Goal: Task Accomplishment & Management: Complete application form

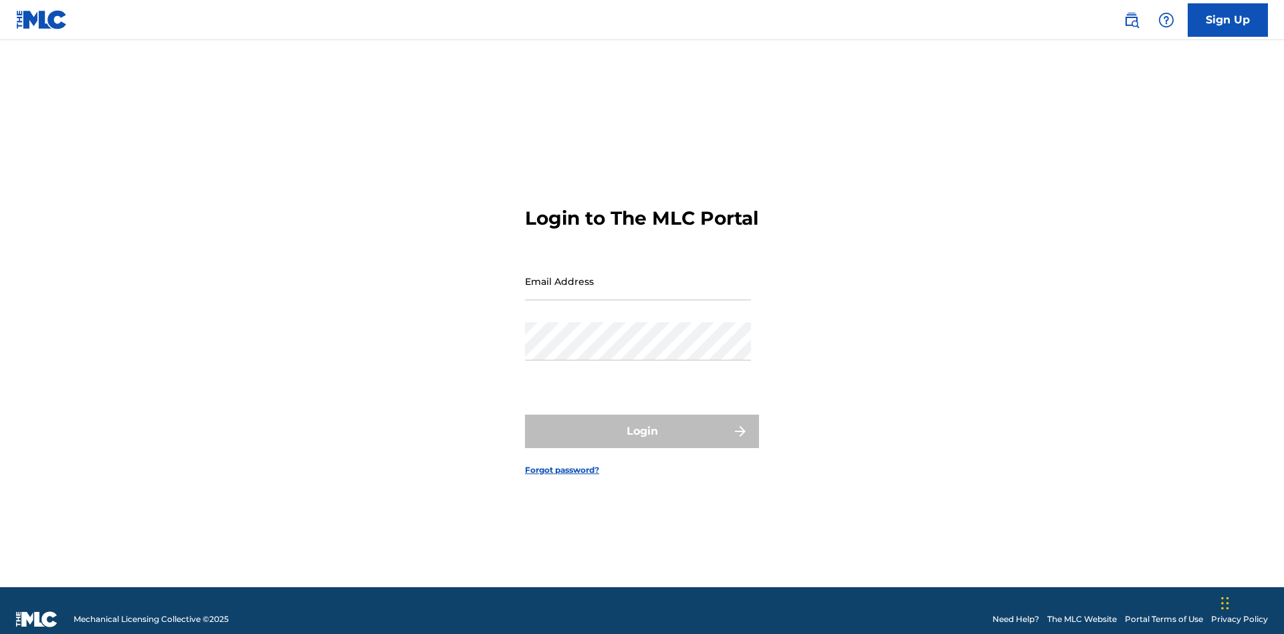
scroll to position [17, 0]
click at [638, 275] on input "Email Address" at bounding box center [638, 281] width 226 height 38
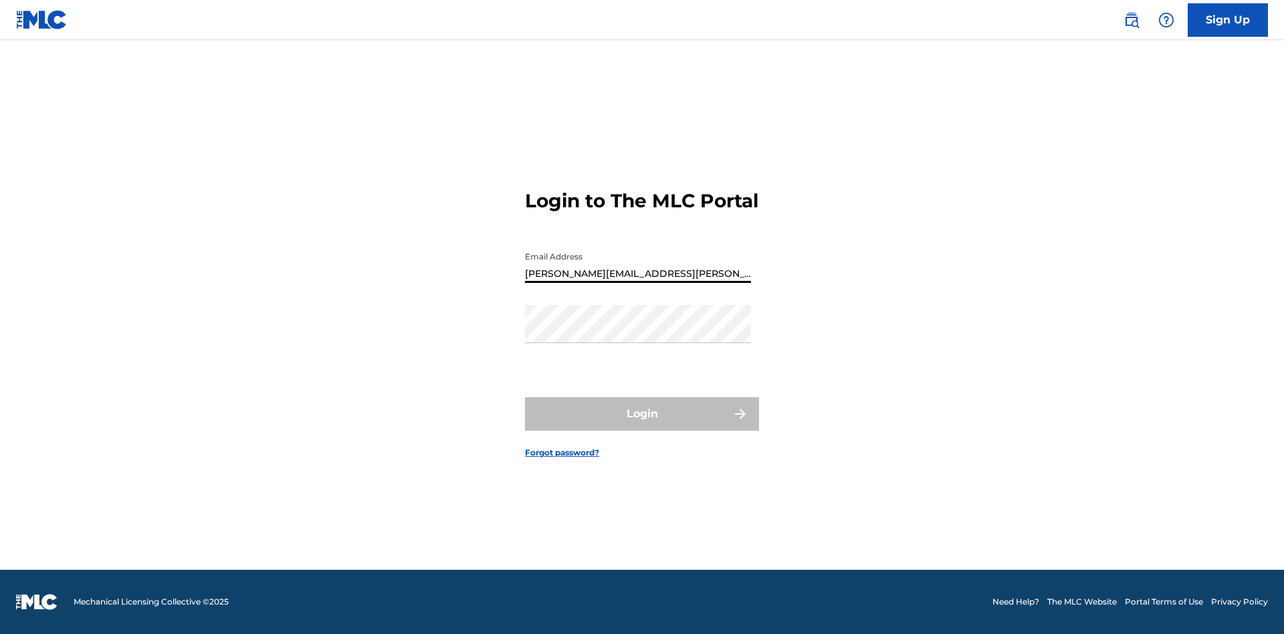
type input "[PERSON_NAME][EMAIL_ADDRESS][PERSON_NAME][DOMAIN_NAME]"
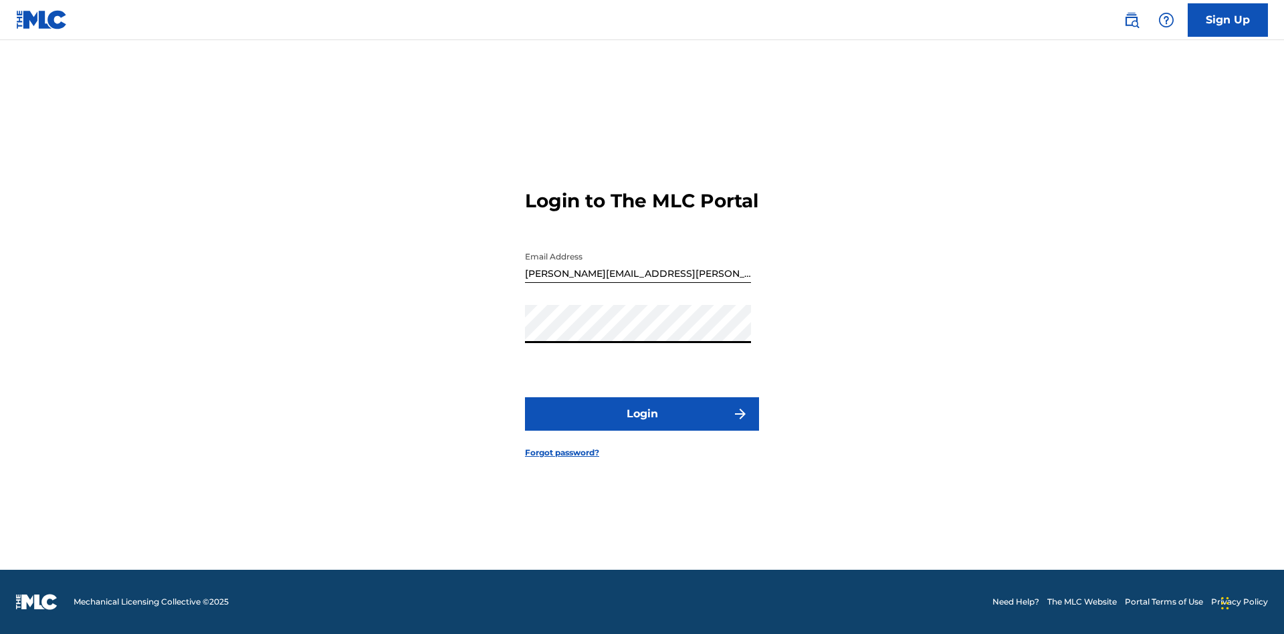
click at [642, 425] on button "Login" at bounding box center [642, 413] width 234 height 33
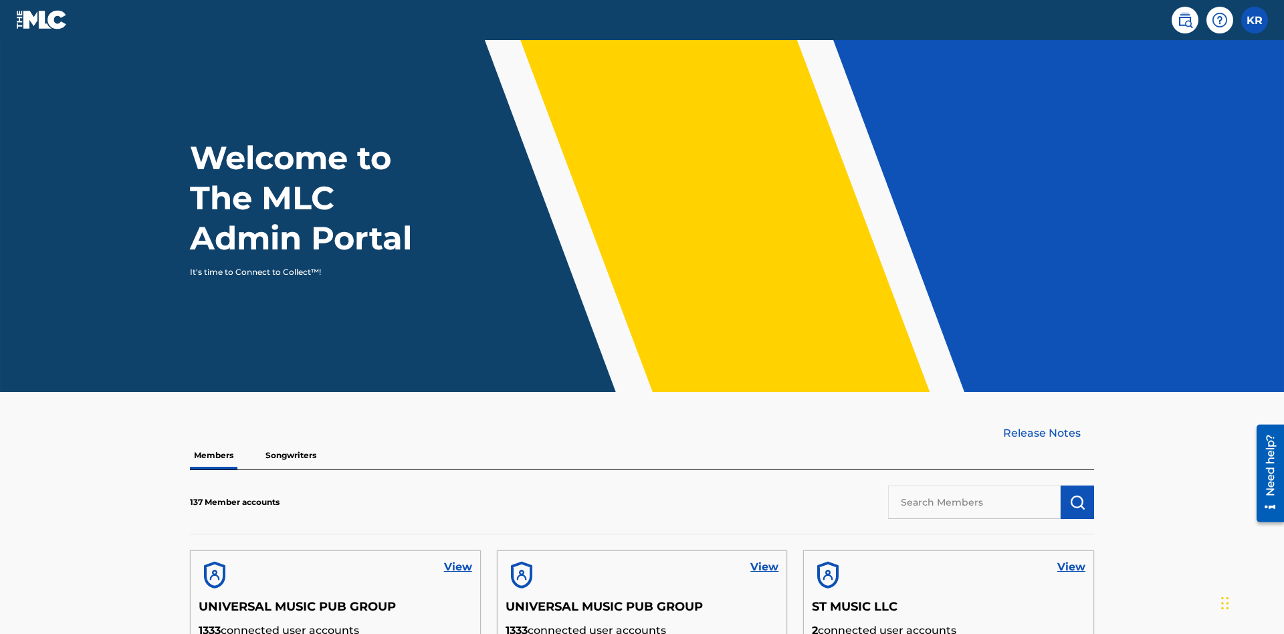
click at [975, 486] on input "text" at bounding box center [974, 502] width 173 height 33
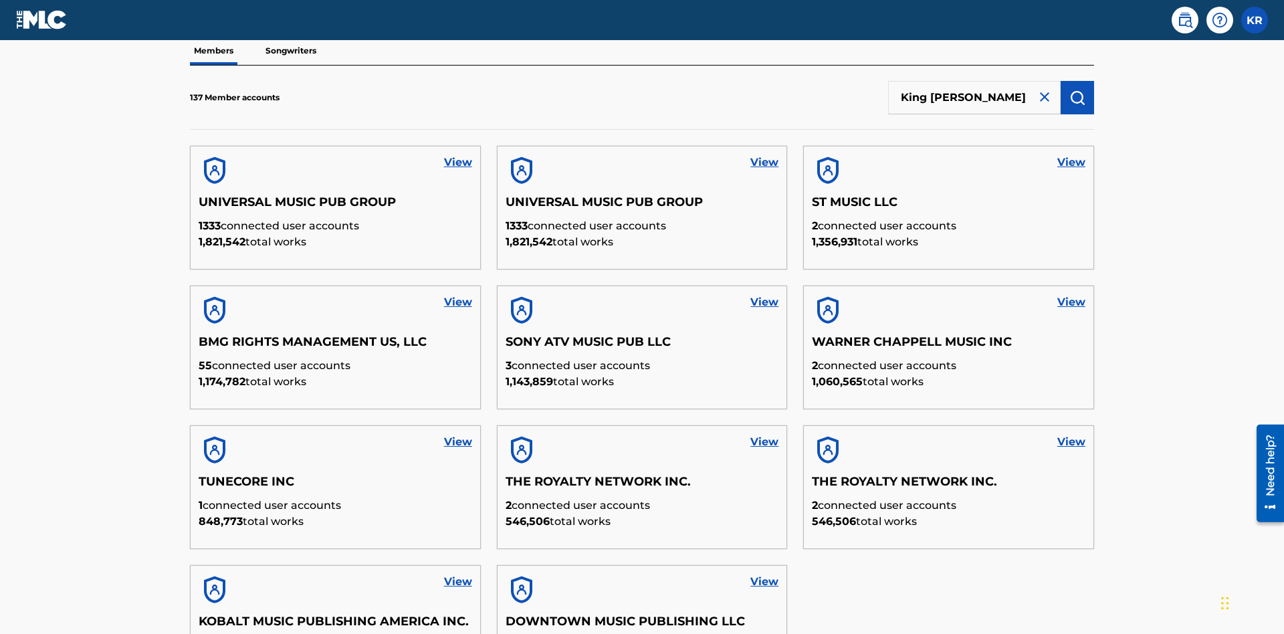
type input "King [PERSON_NAME]"
click at [1078, 90] on img "submit" at bounding box center [1078, 98] width 16 height 16
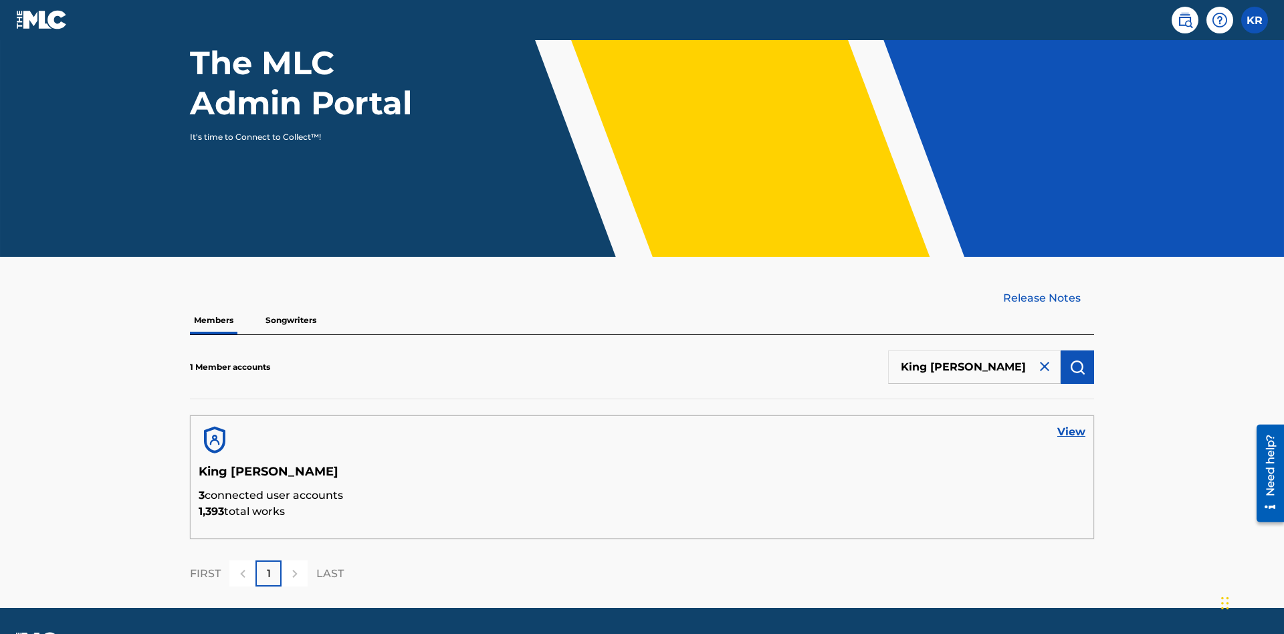
click at [1072, 424] on link "View" at bounding box center [1072, 432] width 28 height 16
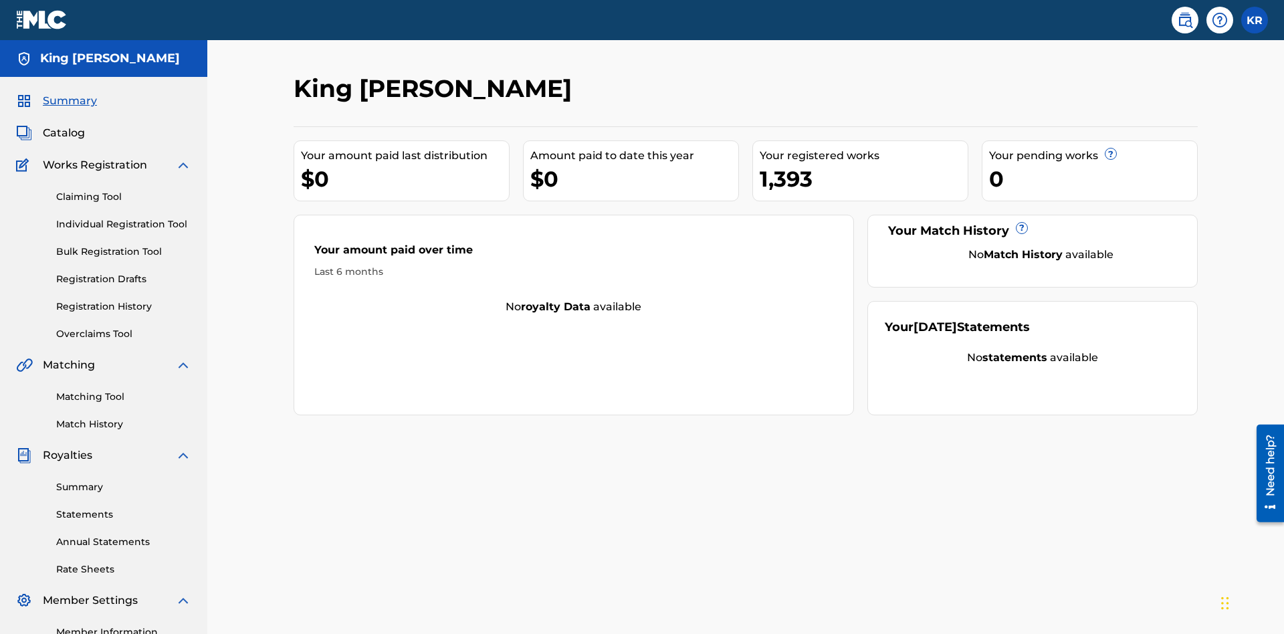
click at [124, 190] on link "Claiming Tool" at bounding box center [123, 197] width 135 height 14
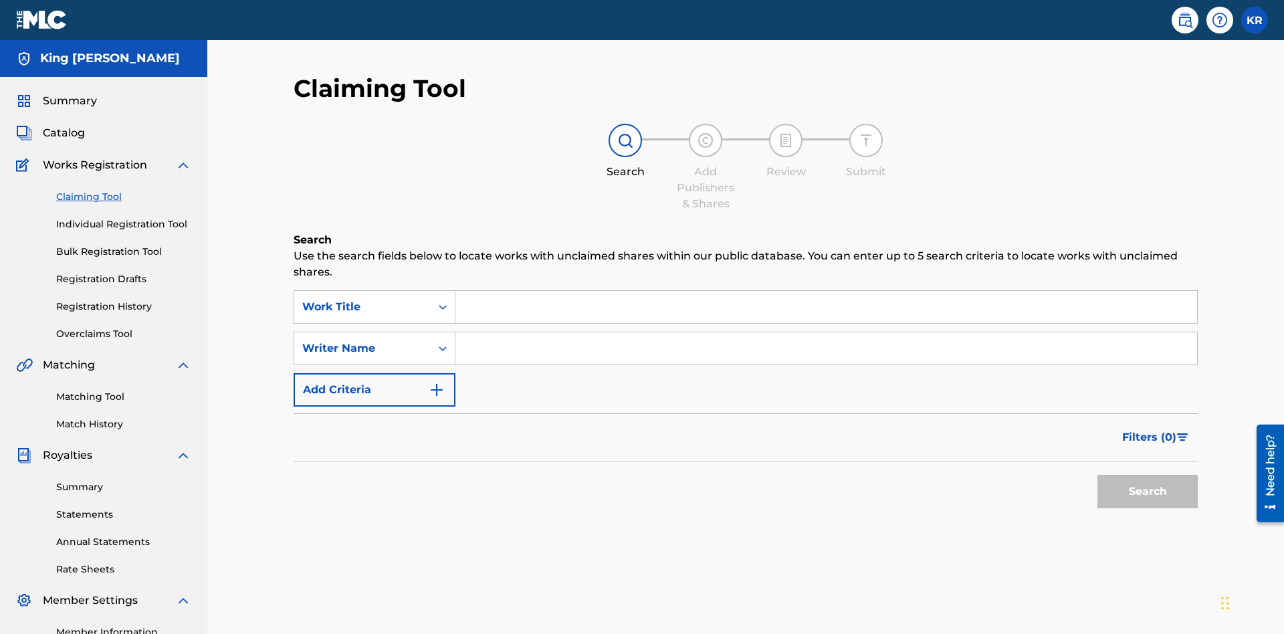
scroll to position [168, 0]
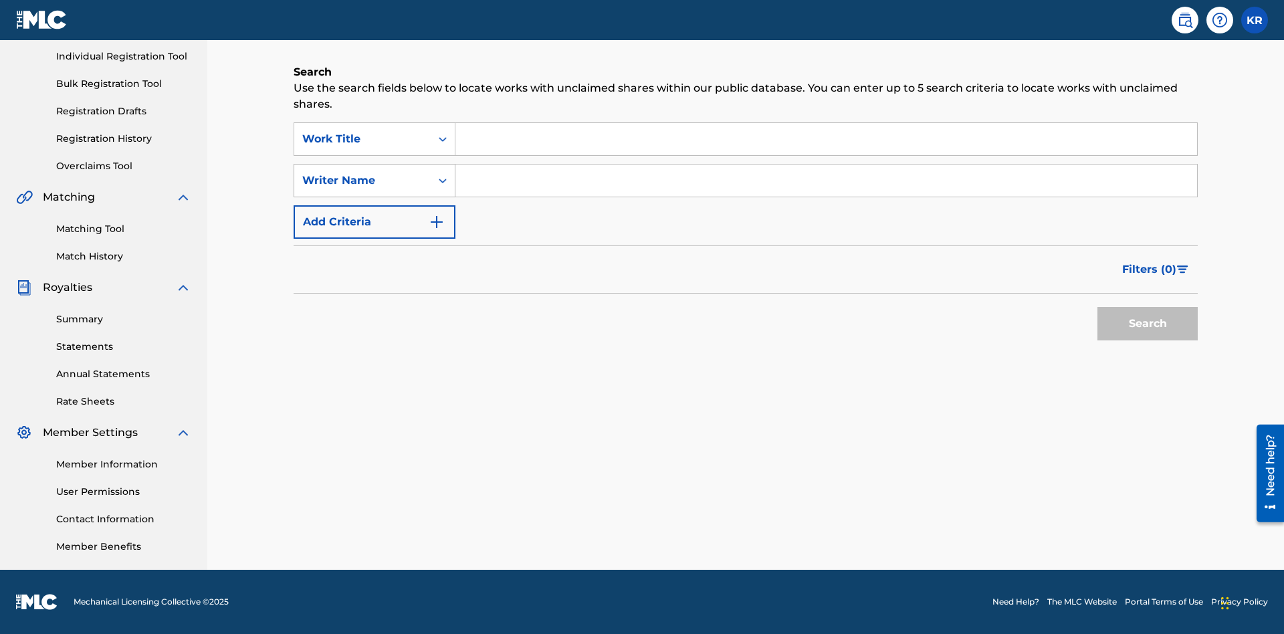
click at [363, 181] on div "Writer Name" at bounding box center [362, 181] width 120 height 16
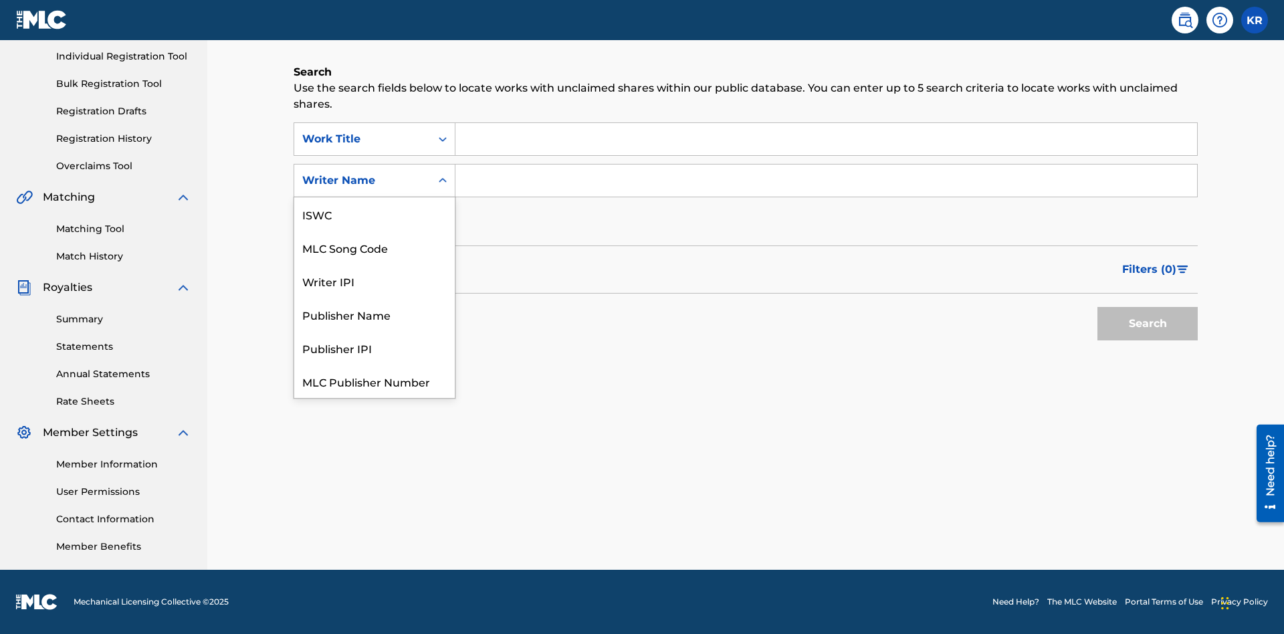
scroll to position [33, 0]
click at [375, 214] on div "MLC Song Code" at bounding box center [374, 213] width 161 height 33
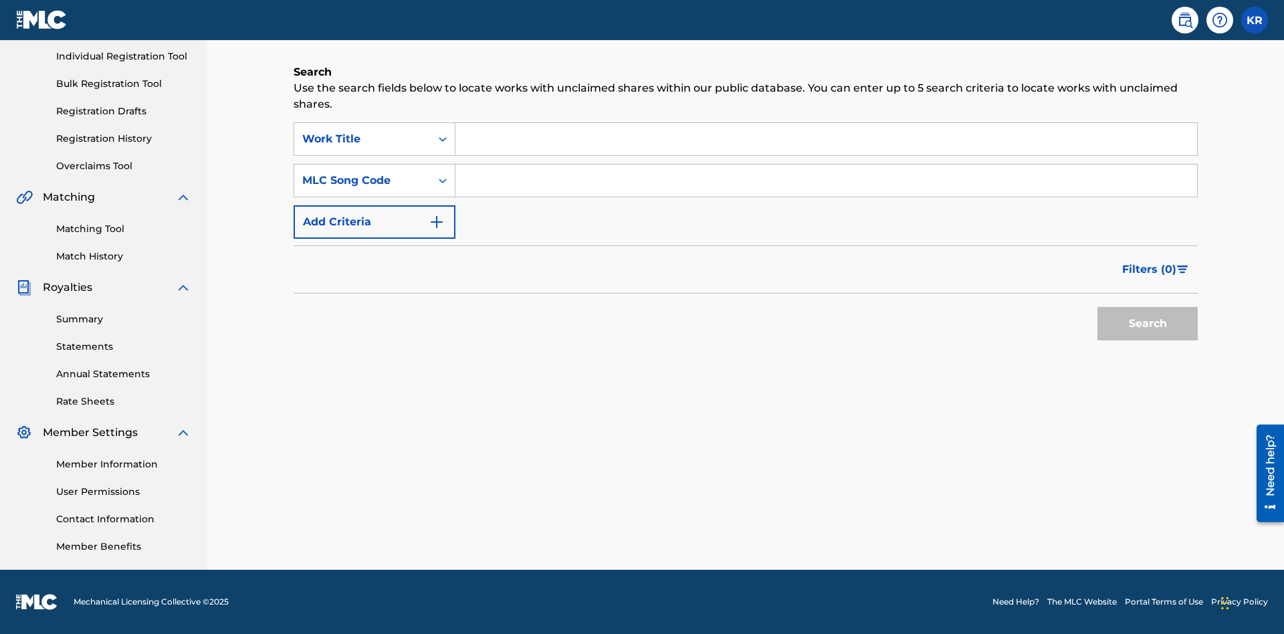
click at [826, 139] on input "Search Form" at bounding box center [827, 139] width 742 height 32
type input "NON-OWNED WORK TO CLAIM"
click at [826, 181] on input "Search Form" at bounding box center [827, 181] width 742 height 32
type input "RB0ZQR"
click at [1148, 324] on button "Search" at bounding box center [1148, 323] width 100 height 33
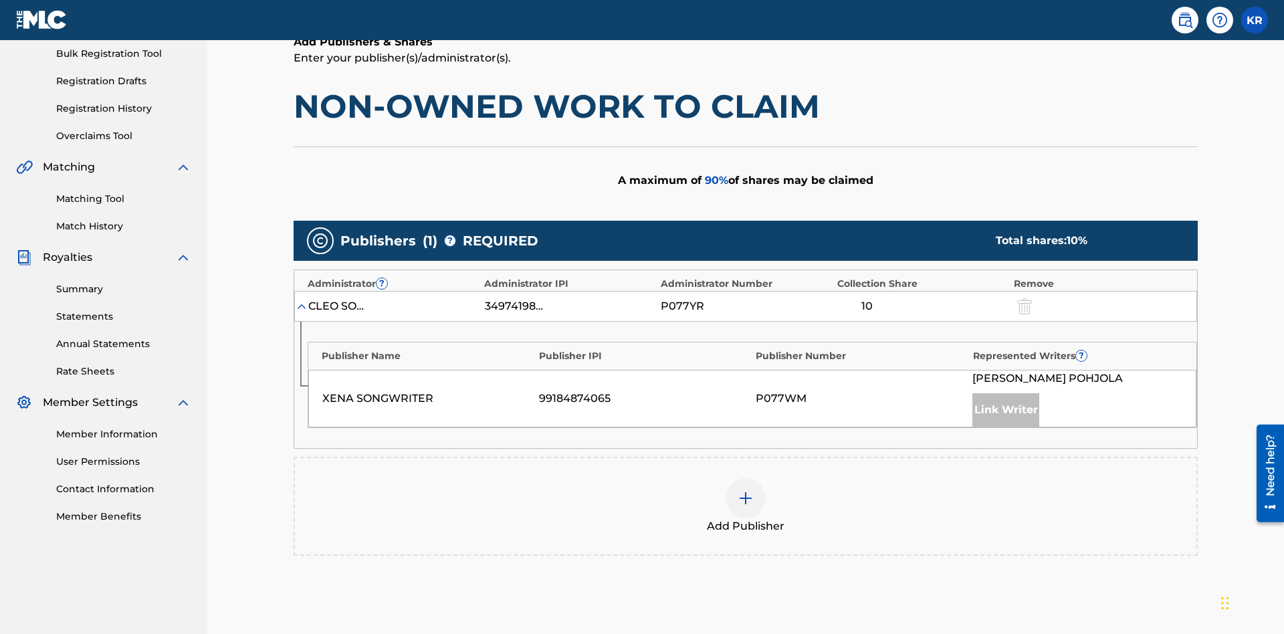
scroll to position [336, 0]
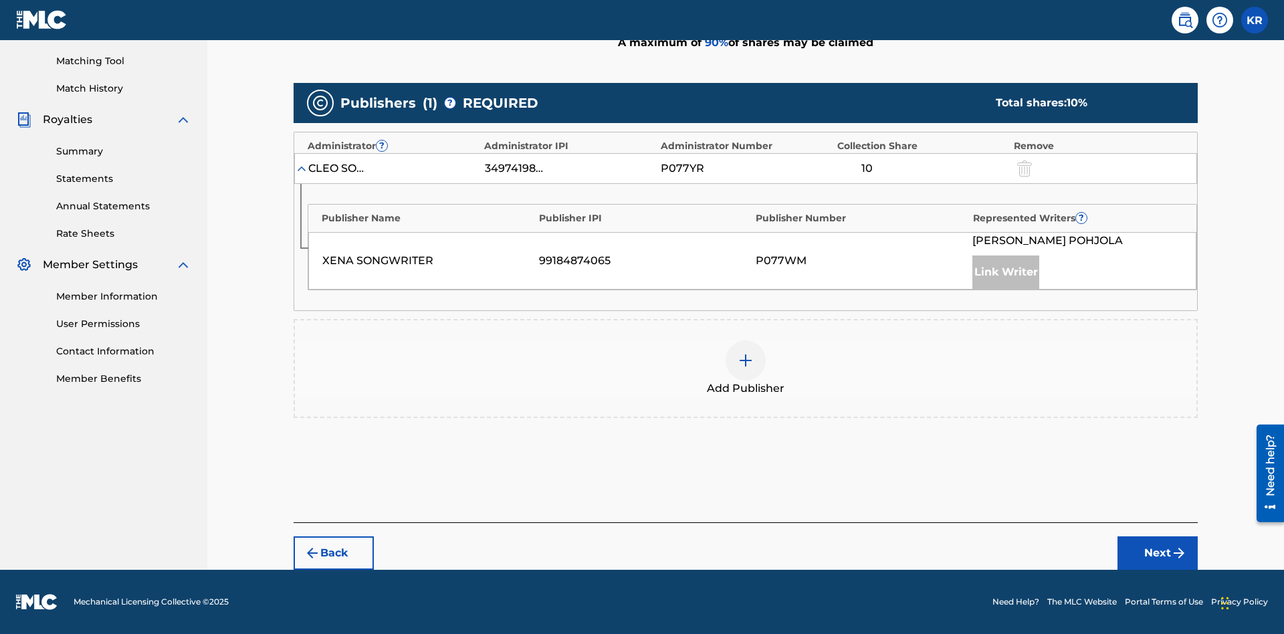
click at [1158, 553] on button "Next" at bounding box center [1158, 552] width 80 height 33
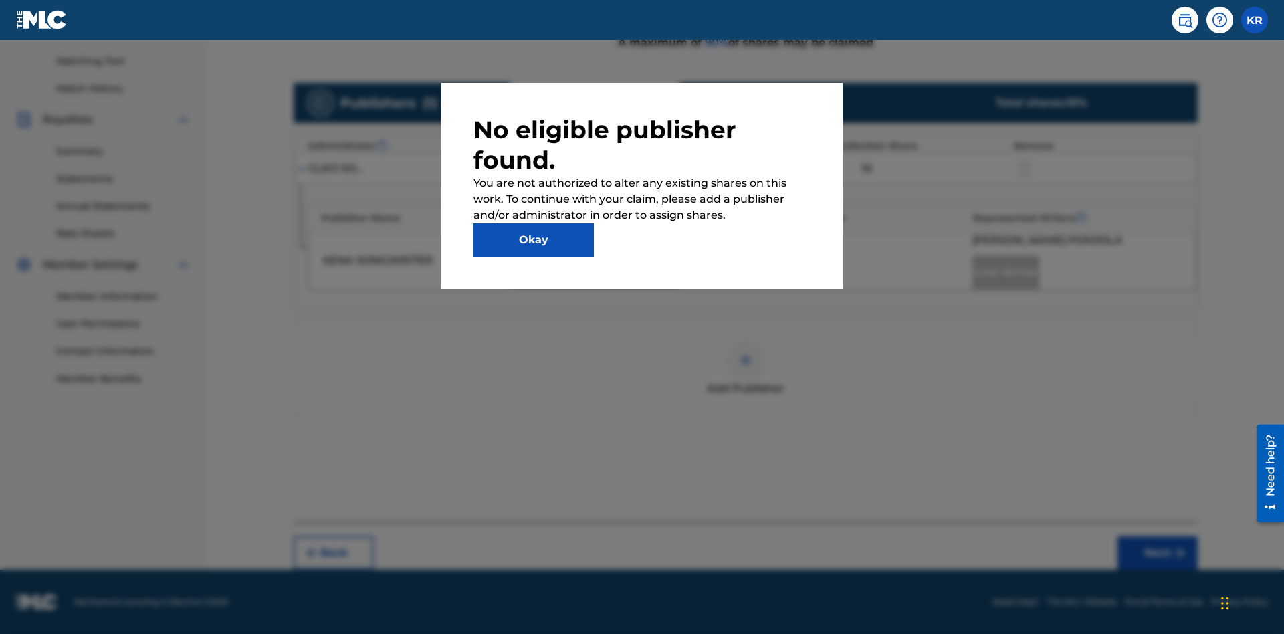
click at [534, 240] on button "Okay" at bounding box center [534, 239] width 120 height 33
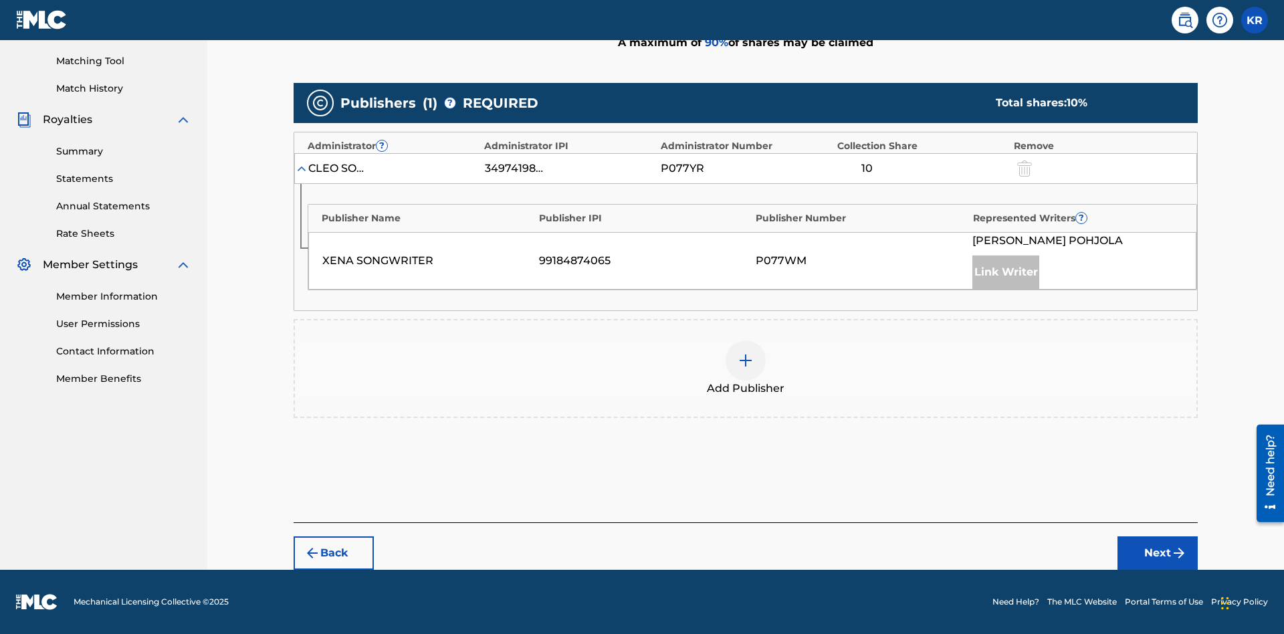
click at [746, 361] on img at bounding box center [746, 361] width 16 height 16
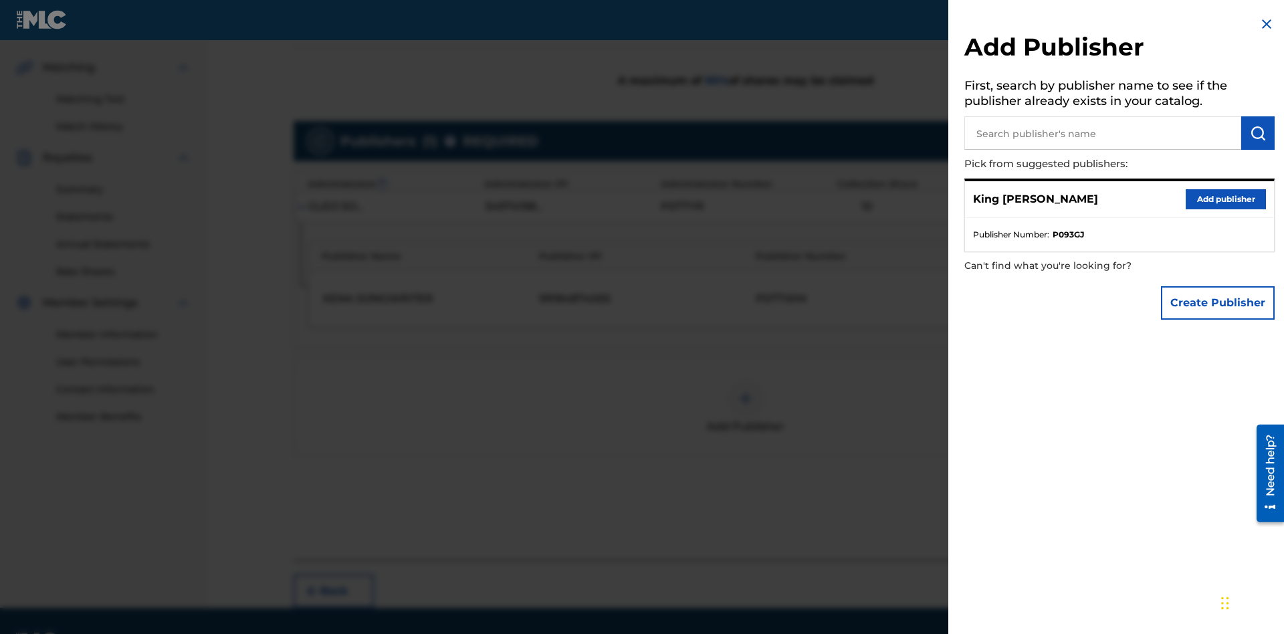
click at [1103, 133] on input "text" at bounding box center [1103, 132] width 277 height 33
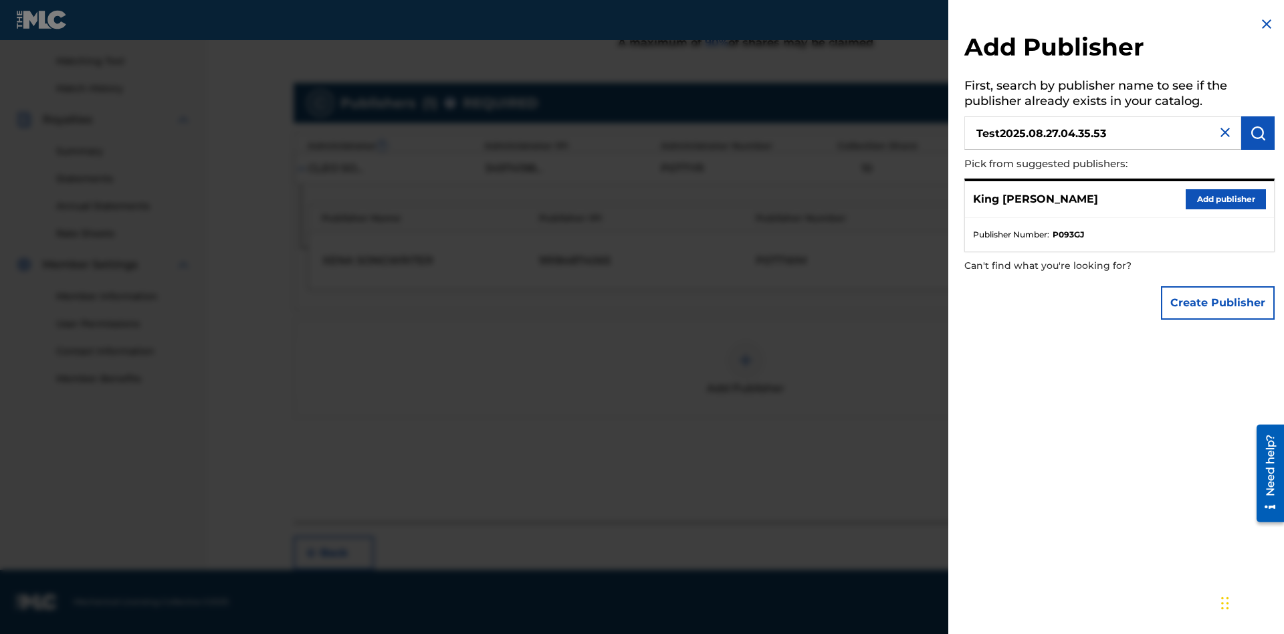
type input "Test2025.08.27.04.35.53"
click at [1258, 133] on img "submit" at bounding box center [1258, 133] width 16 height 16
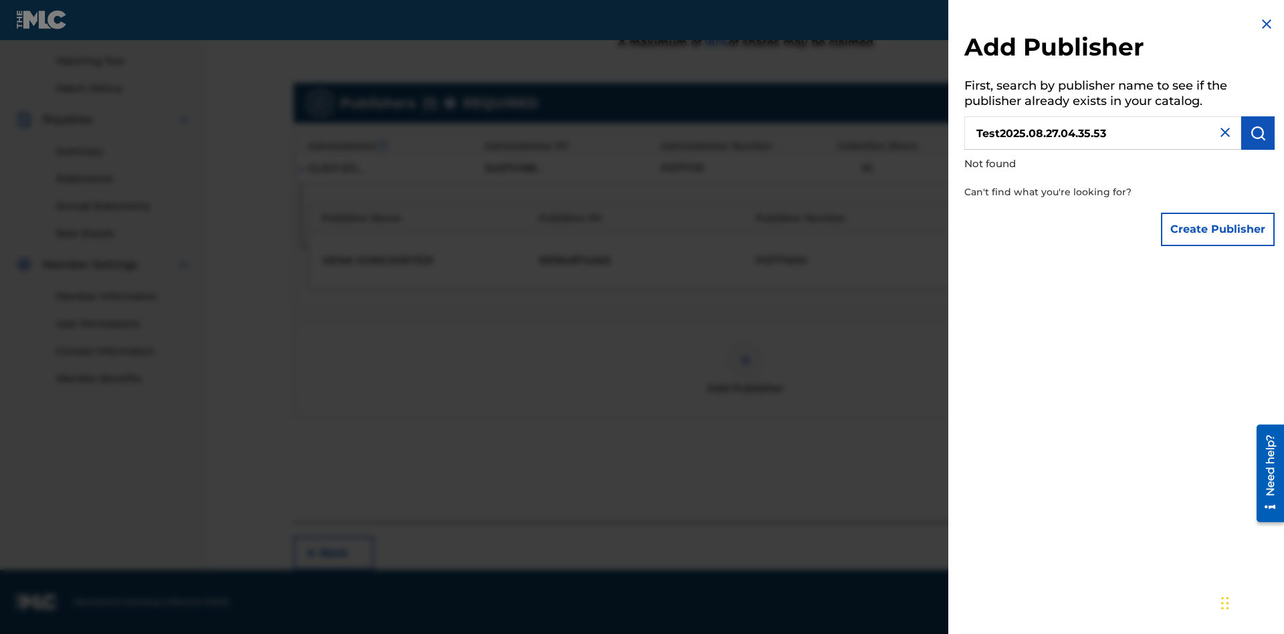
click at [1219, 229] on button "Create Publisher" at bounding box center [1218, 229] width 114 height 33
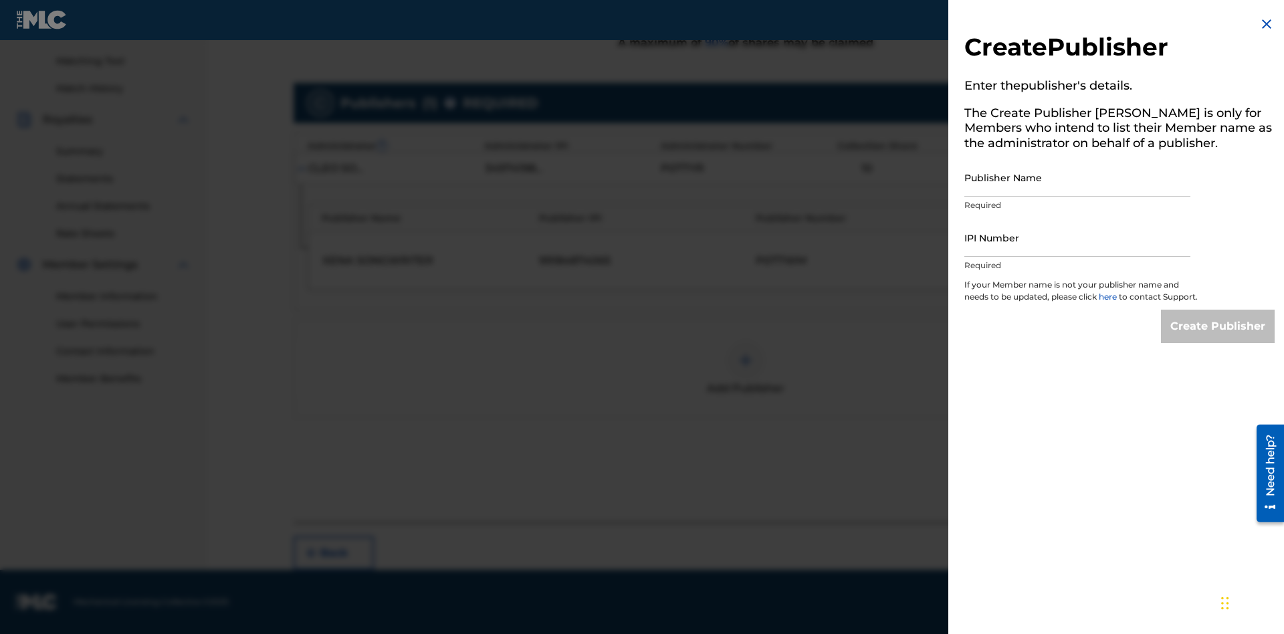
click at [1078, 177] on input "Publisher Name" at bounding box center [1078, 178] width 226 height 38
type input "Test2025.08.27.04.35.57"
click at [1078, 237] on input "IPI Number" at bounding box center [1078, 238] width 226 height 38
type input "00595839777"
click at [1219, 338] on input "Create Publisher" at bounding box center [1218, 326] width 114 height 33
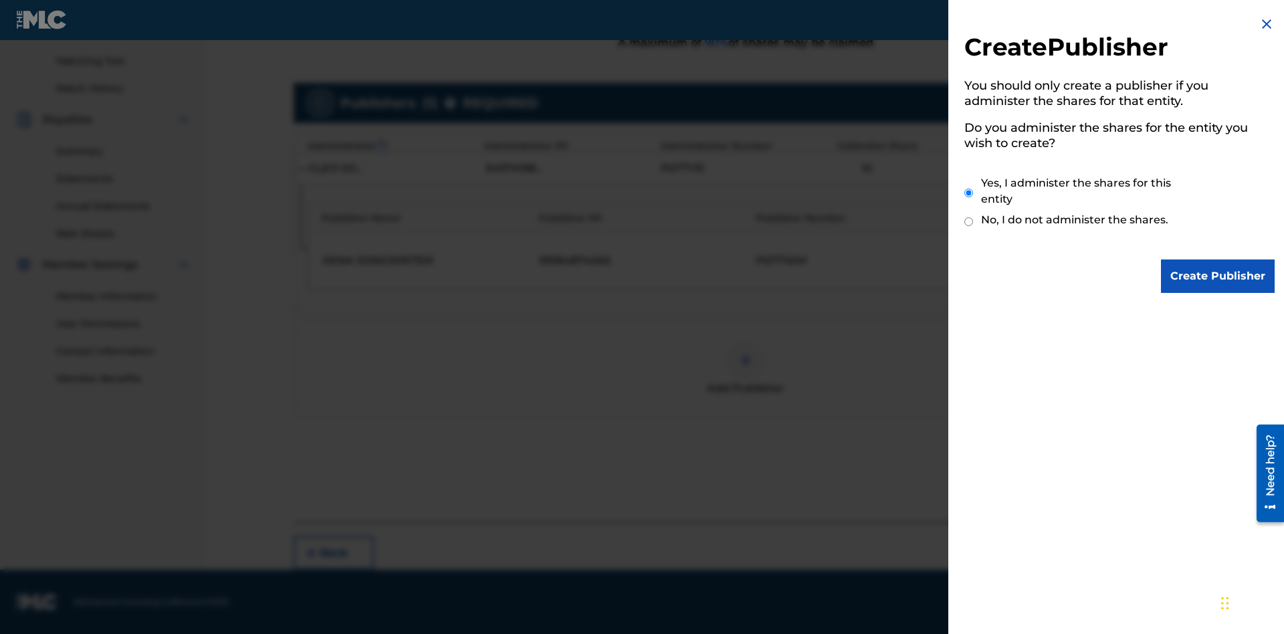
click at [969, 193] on input "Yes, I administer the shares for this entity" at bounding box center [969, 193] width 9 height 29
click at [1219, 276] on input "Create Publisher" at bounding box center [1218, 276] width 114 height 33
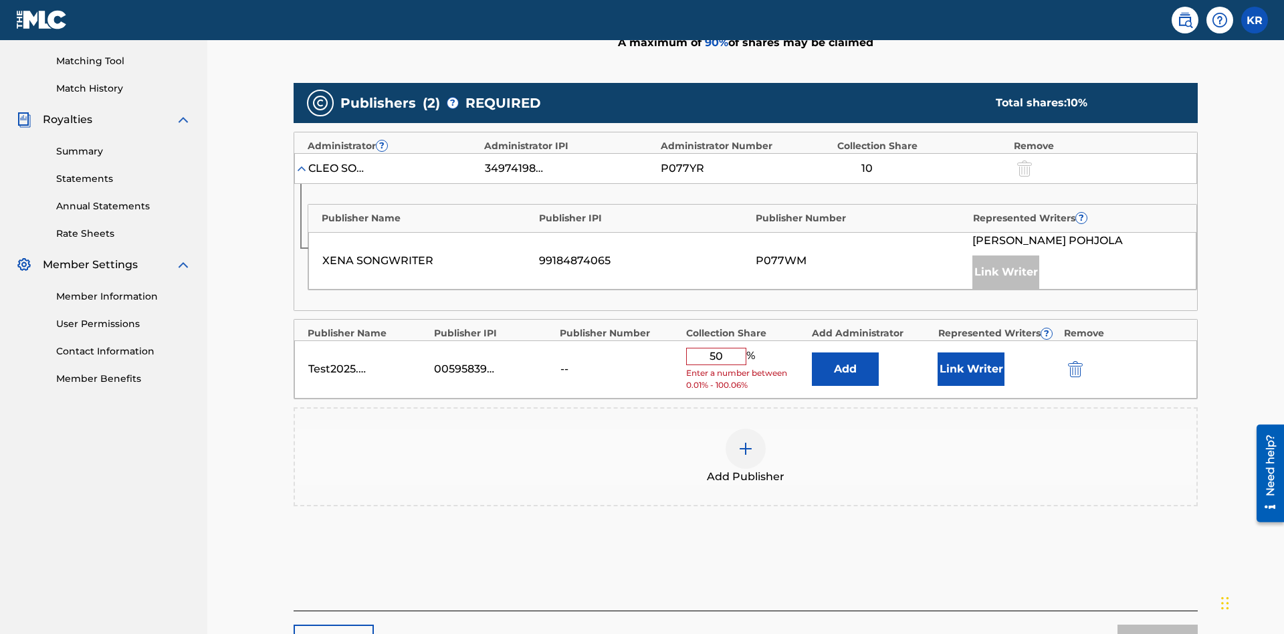
scroll to position [415, 0]
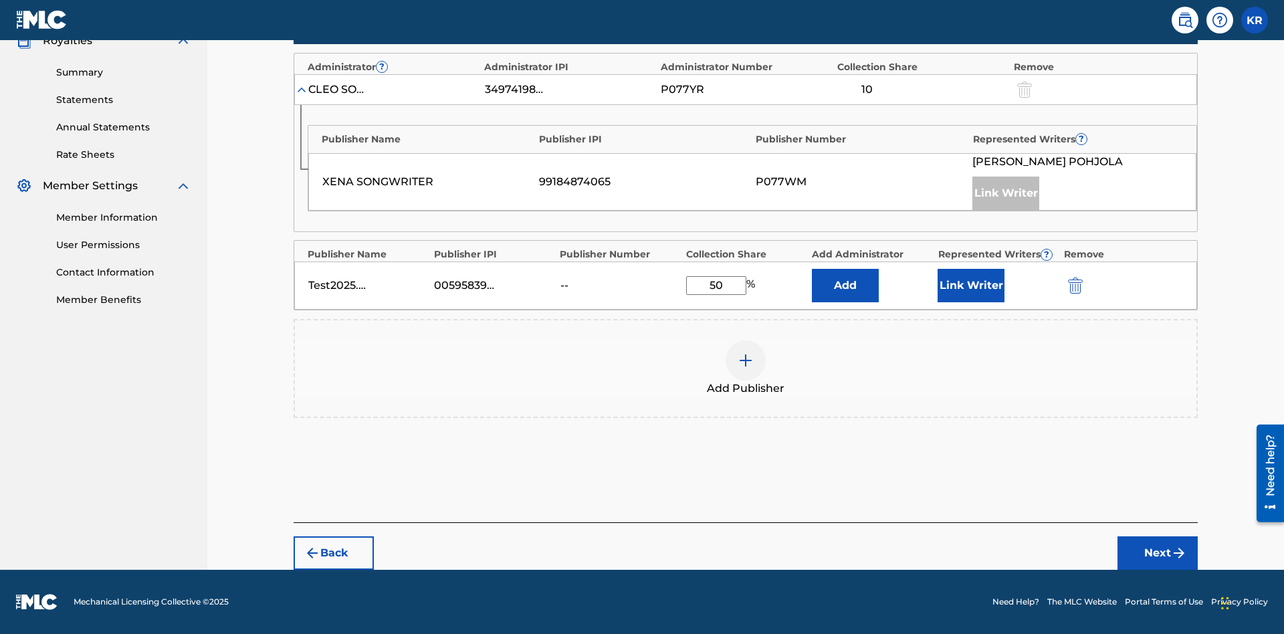
type input "50"
click at [971, 286] on button "Link Writer" at bounding box center [971, 285] width 67 height 33
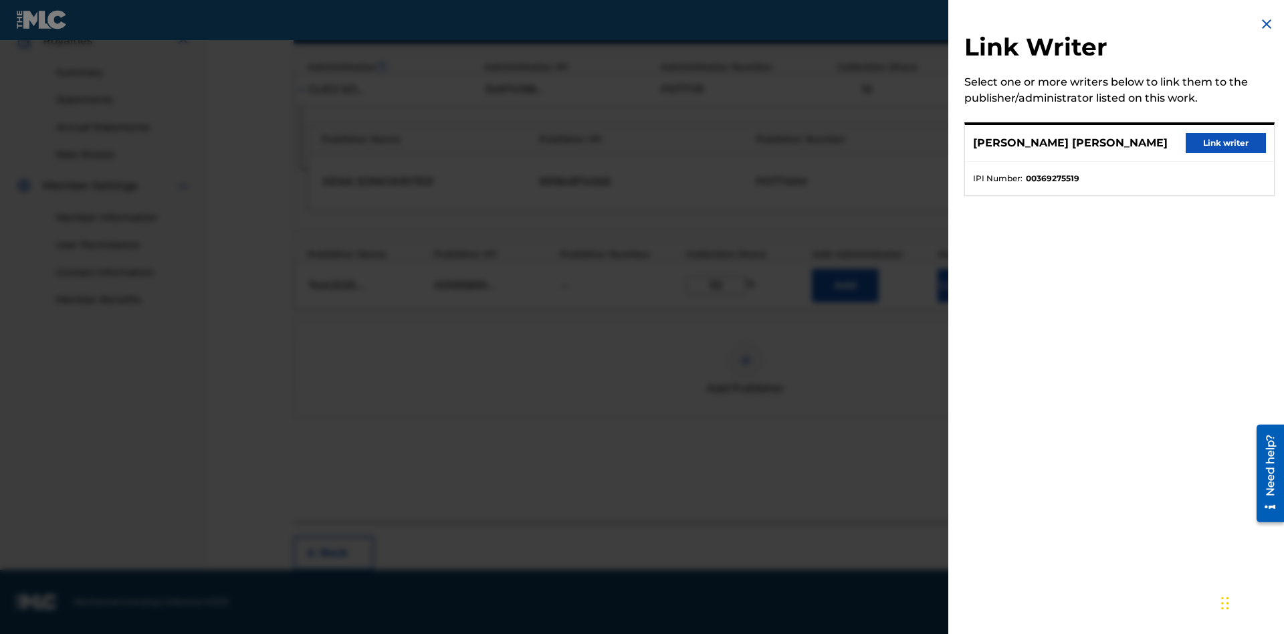
click at [1226, 143] on button "Link writer" at bounding box center [1226, 143] width 80 height 20
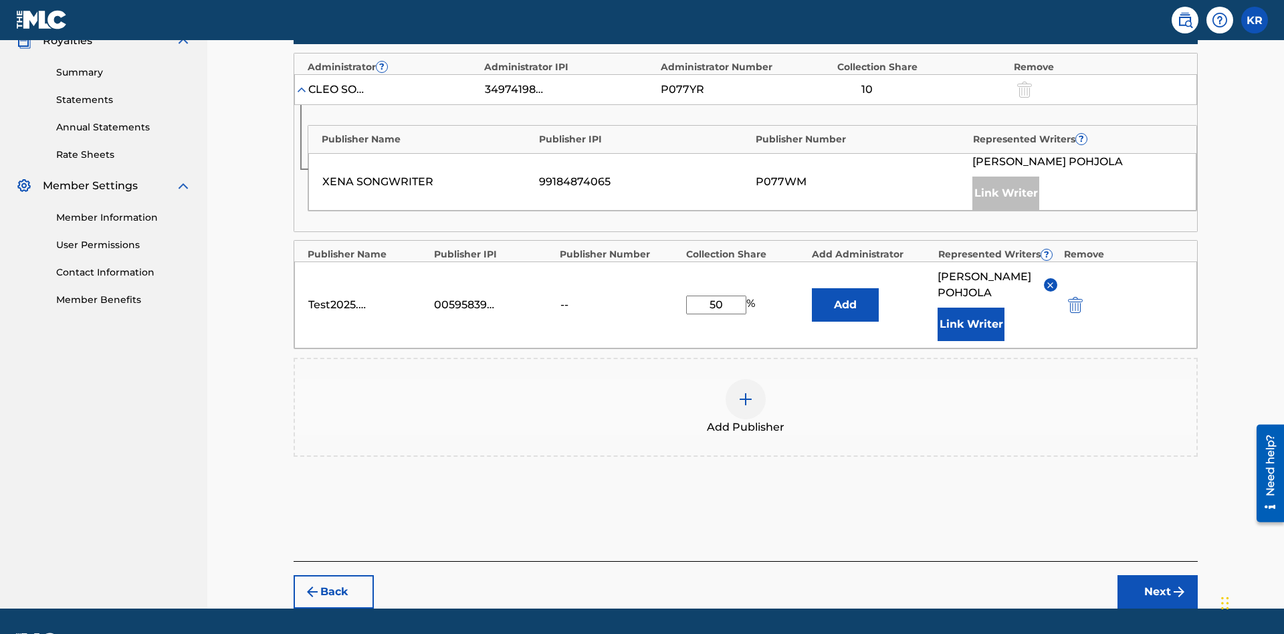
click at [971, 308] on button "Link Writer" at bounding box center [971, 324] width 67 height 33
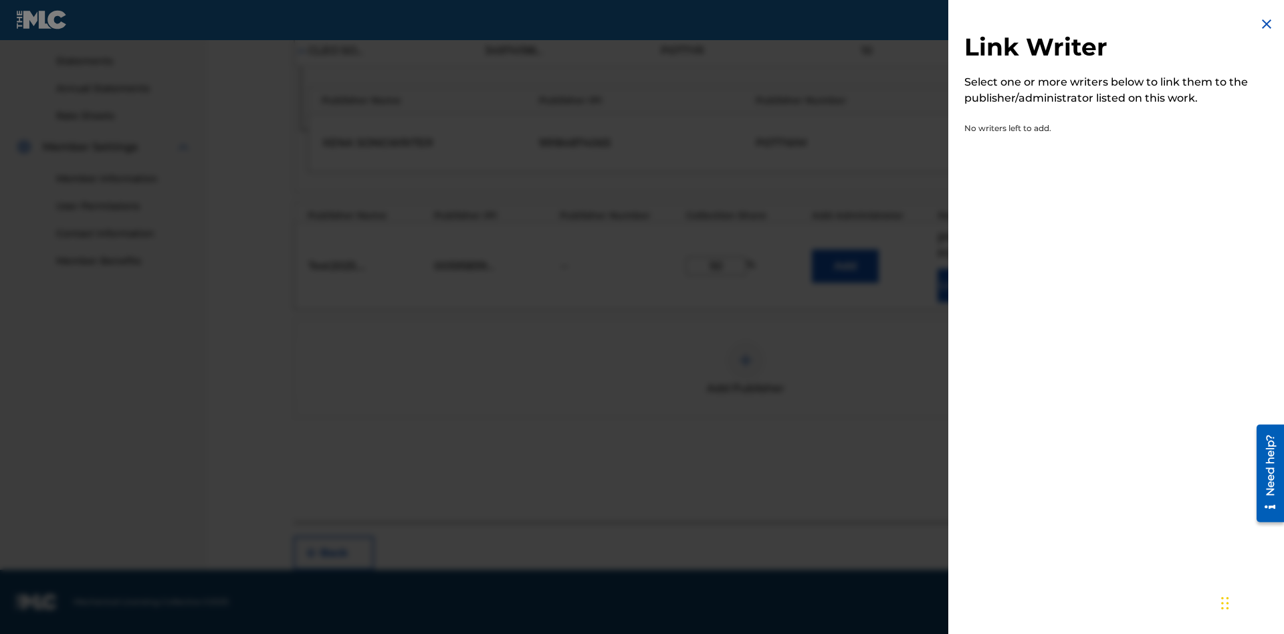
click at [1267, 24] on img at bounding box center [1267, 24] width 16 height 16
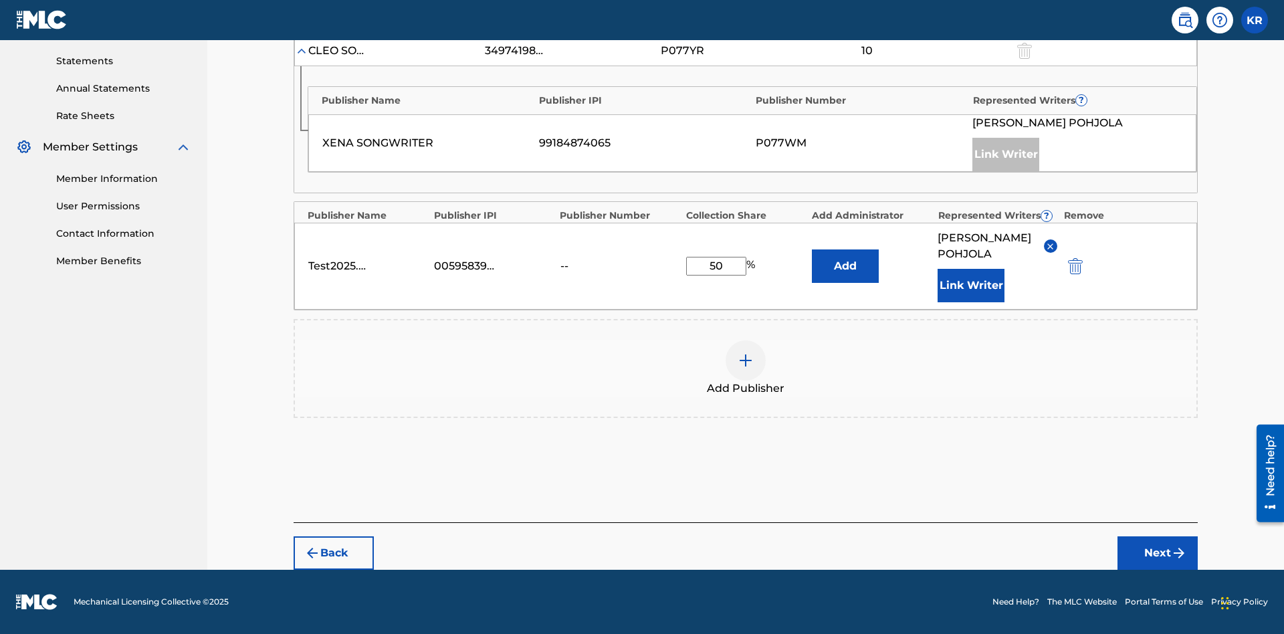
click at [846, 258] on button "Add" at bounding box center [845, 266] width 67 height 33
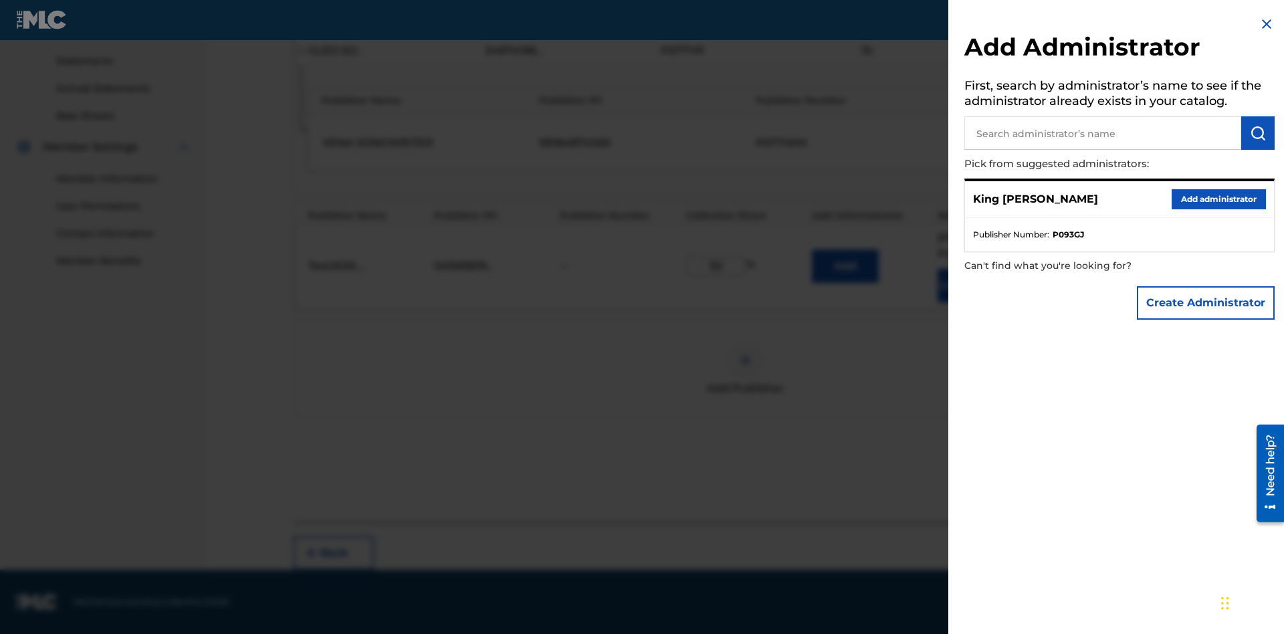
click at [1103, 133] on input "text" at bounding box center [1103, 132] width 277 height 33
type input "Test2025.08.27.04.36.16"
click at [1258, 133] on img "submit" at bounding box center [1258, 133] width 16 height 16
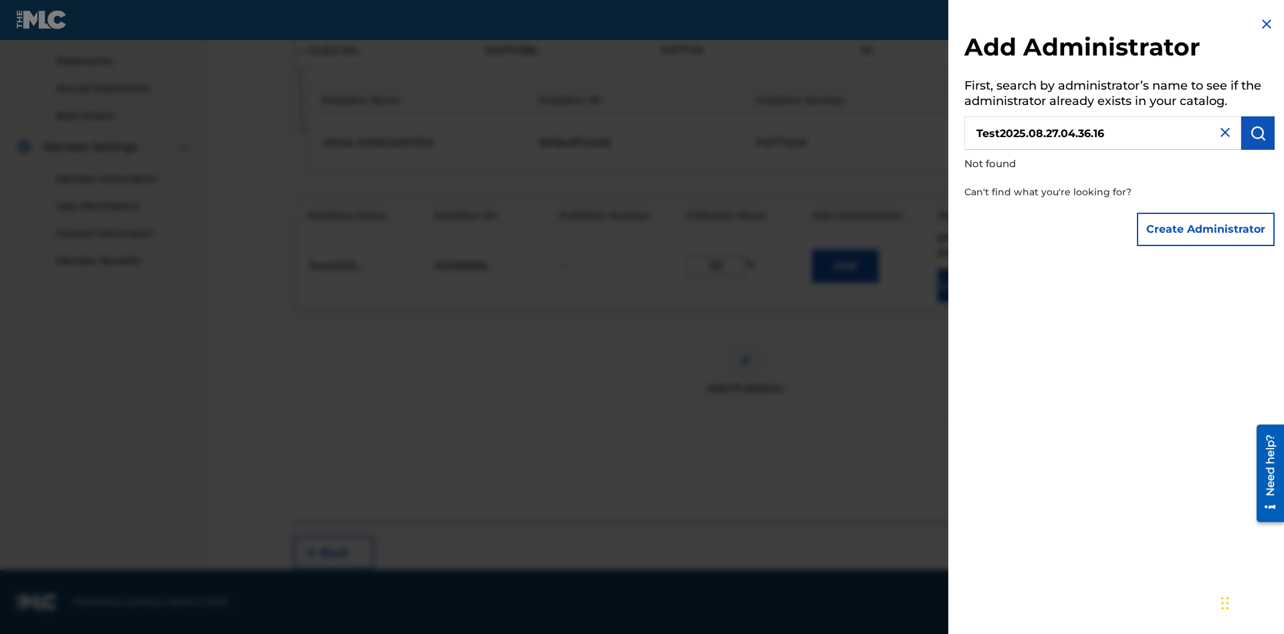
click at [1207, 229] on button "Create Administrator" at bounding box center [1206, 229] width 138 height 33
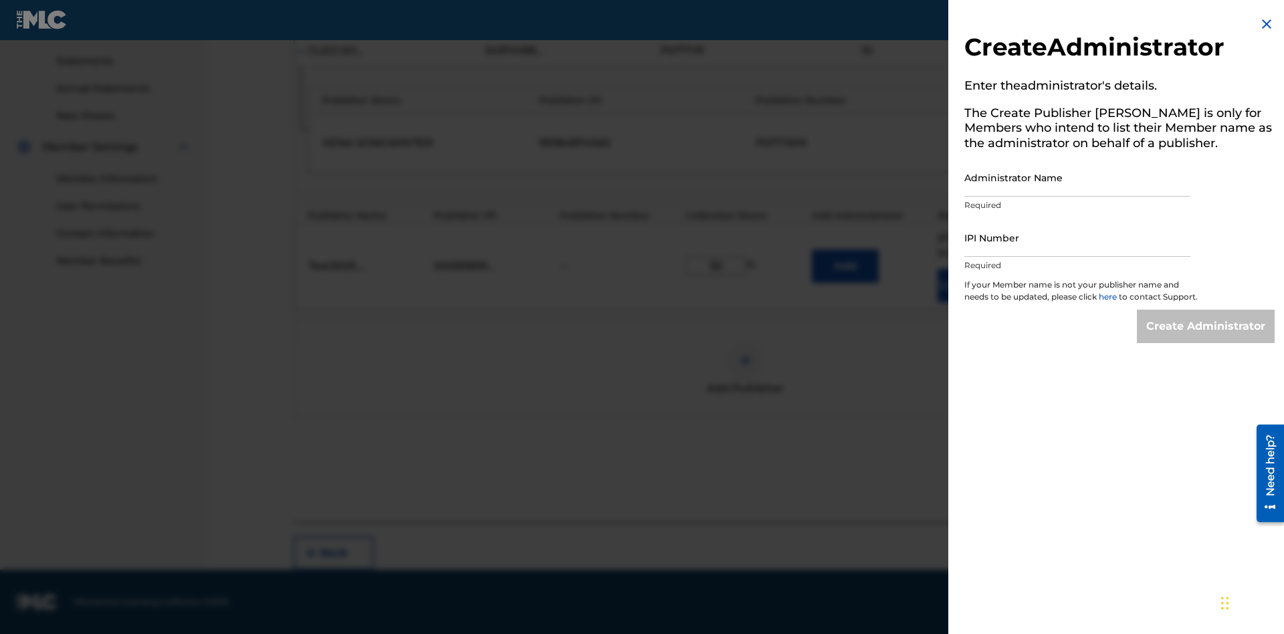
click at [1078, 177] on input "Administrator Name" at bounding box center [1078, 178] width 226 height 38
type input "Test2025.08.27.04.36.20"
click at [1078, 237] on input "IPI Number" at bounding box center [1078, 238] width 226 height 38
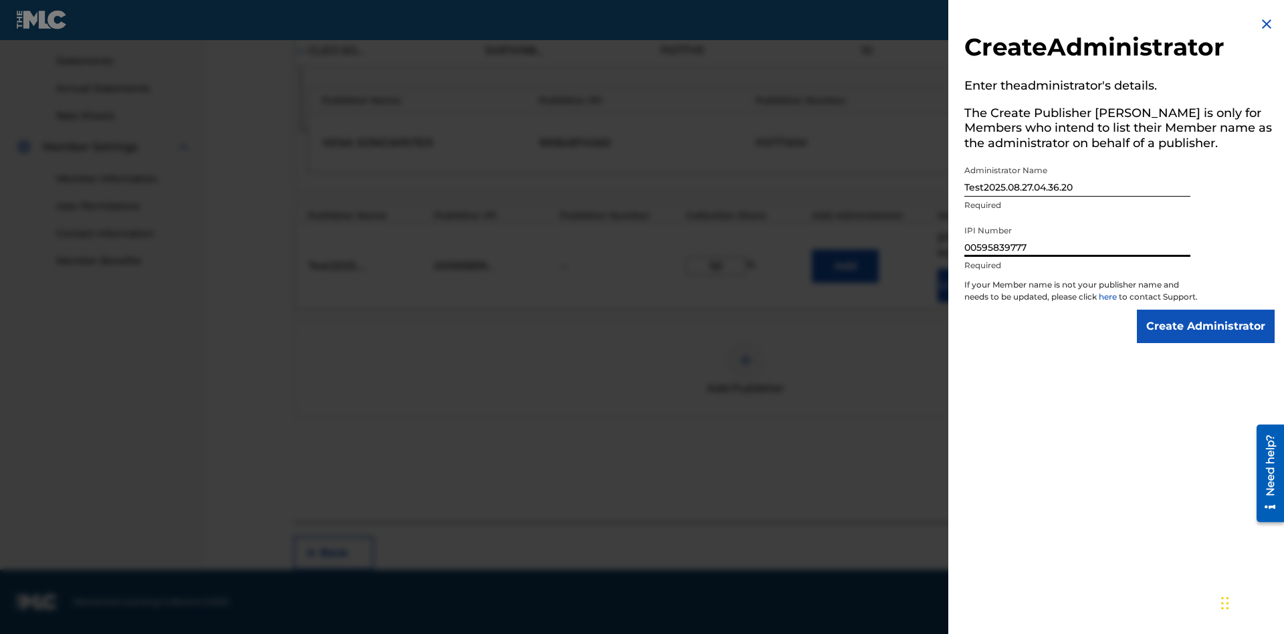
type input "00595839777"
click at [1207, 338] on input "Create Administrator" at bounding box center [1206, 326] width 138 height 33
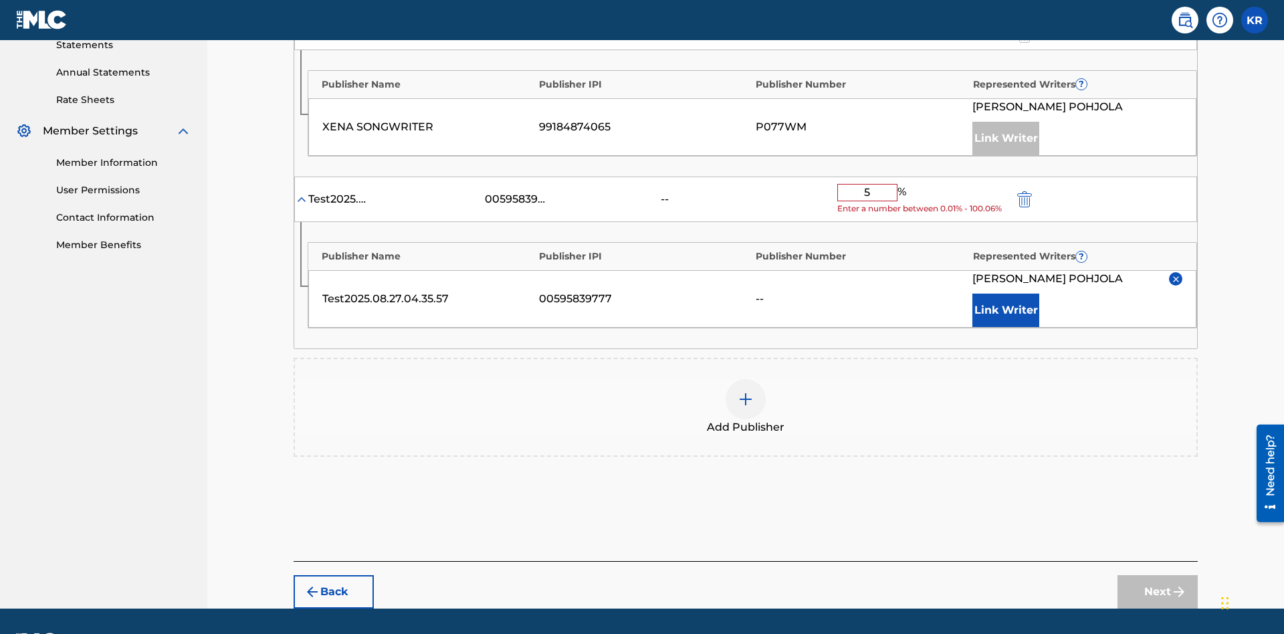
type input "50"
